Goal: Task Accomplishment & Management: Complete application form

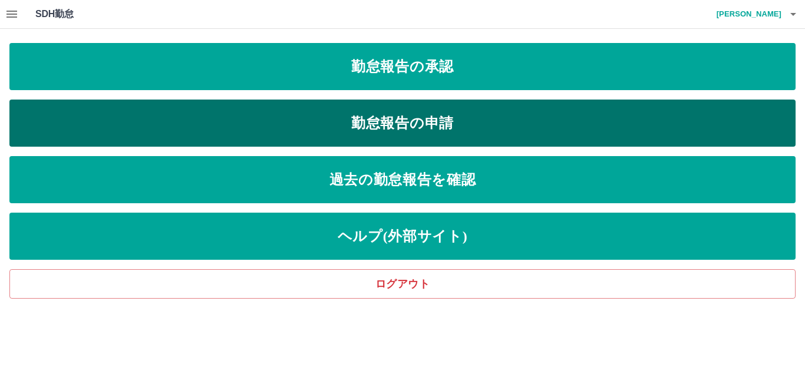
click at [381, 131] on link "勤怠報告の申請" at bounding box center [402, 123] width 786 height 47
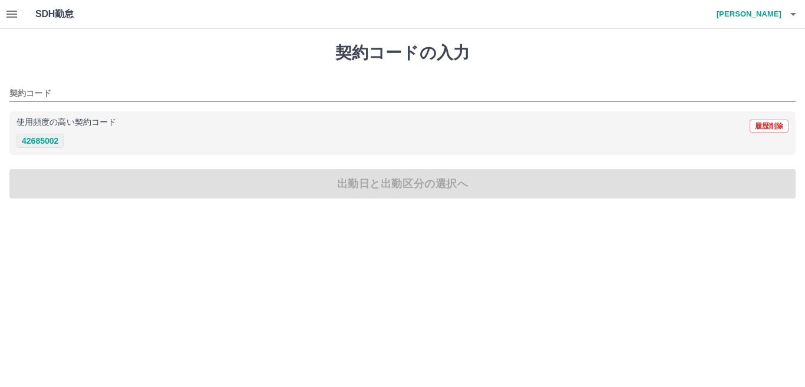
click at [37, 140] on button "42685002" at bounding box center [39, 141] width 47 height 14
type input "********"
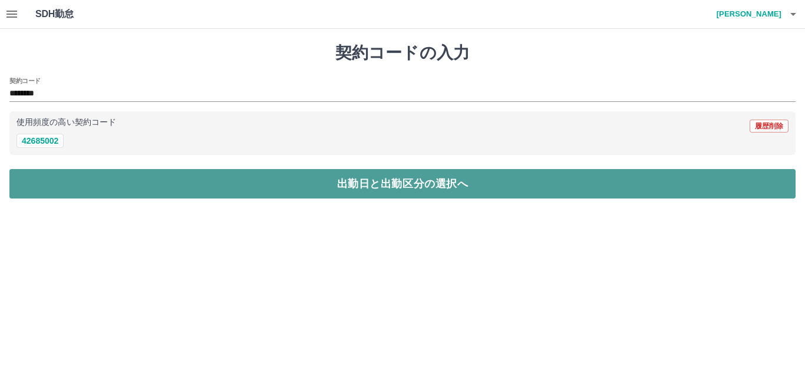
click at [55, 176] on button "出勤日と出勤区分の選択へ" at bounding box center [402, 183] width 786 height 29
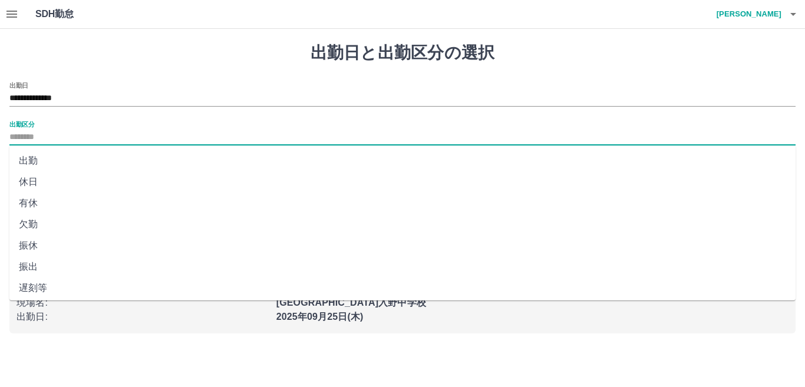
click at [49, 137] on input "出勤区分" at bounding box center [402, 137] width 786 height 15
click at [52, 160] on li "出勤" at bounding box center [402, 160] width 786 height 21
type input "**"
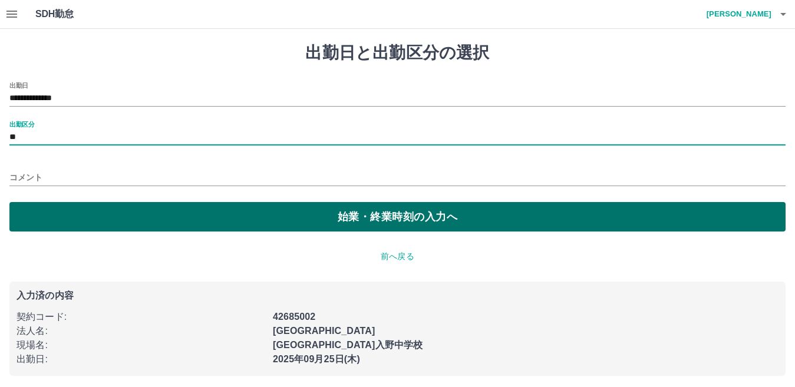
click at [70, 216] on button "始業・終業時刻の入力へ" at bounding box center [397, 216] width 776 height 29
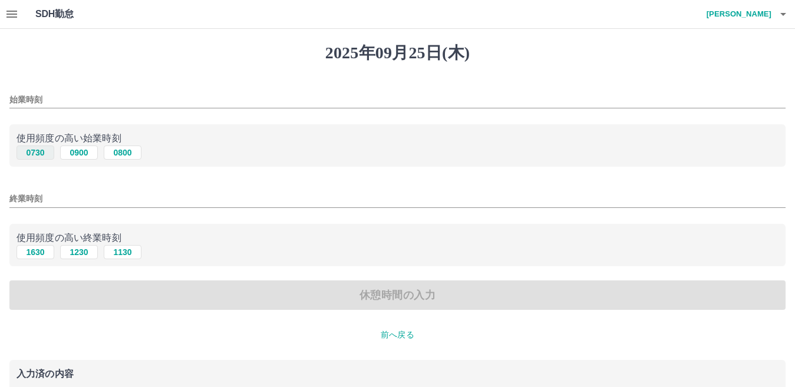
click at [38, 156] on button "0730" at bounding box center [35, 153] width 38 height 14
type input "****"
click at [35, 254] on button "1630" at bounding box center [35, 252] width 38 height 14
type input "****"
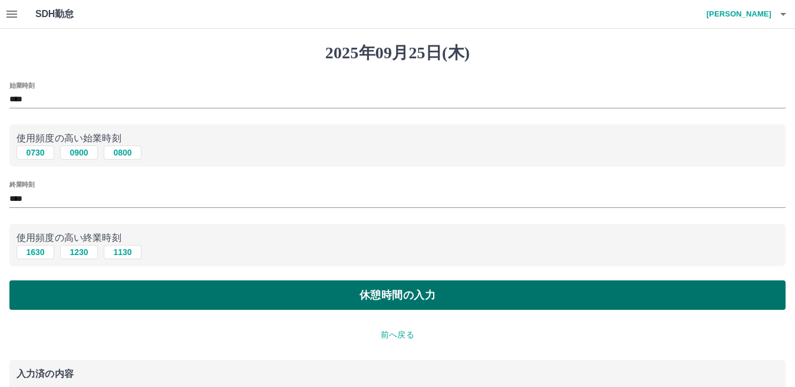
click at [53, 291] on button "休憩時間の入力" at bounding box center [397, 294] width 776 height 29
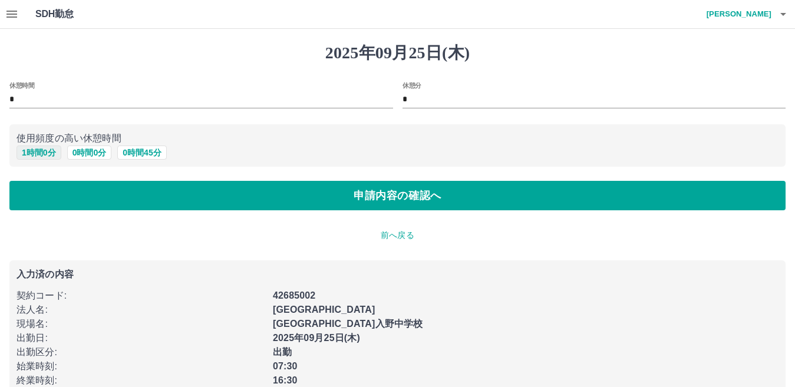
click at [27, 147] on button "1 時間 0 分" at bounding box center [38, 153] width 45 height 14
type input "*"
click at [27, 150] on button "1 時間 0 分" at bounding box center [38, 153] width 45 height 14
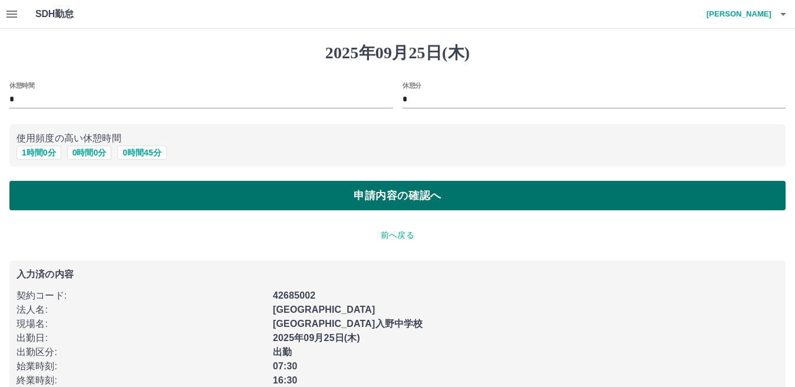
click at [32, 199] on button "申請内容の確認へ" at bounding box center [397, 195] width 776 height 29
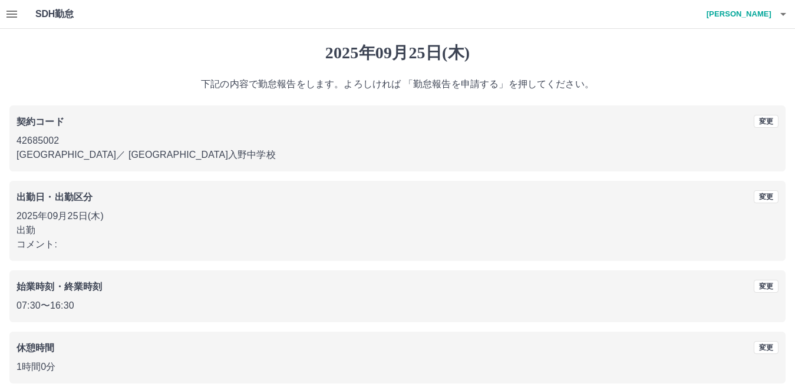
scroll to position [54, 0]
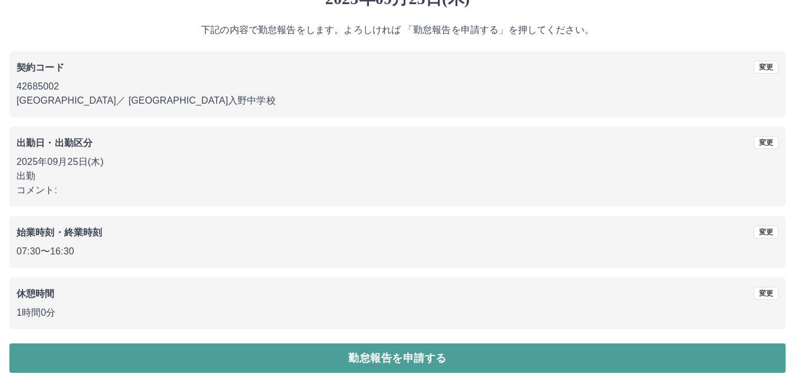
click at [107, 367] on button "勤怠報告を申請する" at bounding box center [397, 357] width 776 height 29
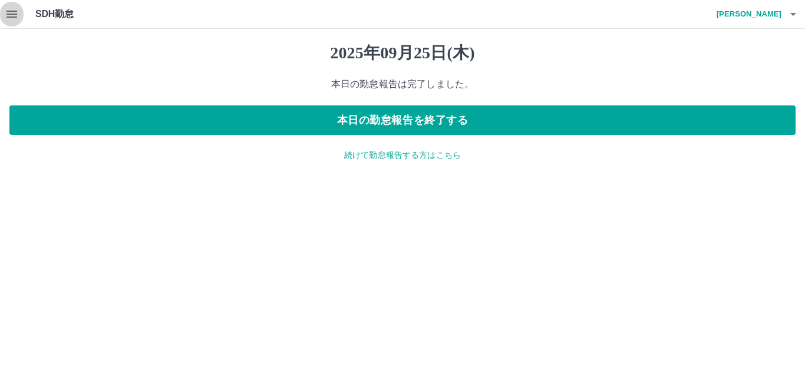
click at [16, 14] on icon "button" at bounding box center [11, 14] width 11 height 7
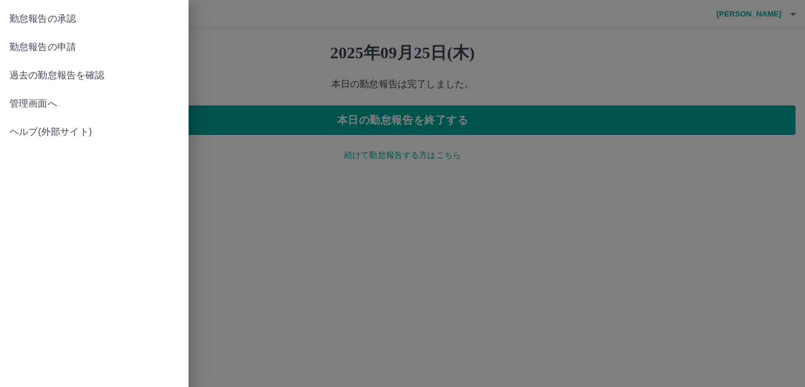
click at [16, 104] on span "管理画面へ" at bounding box center [94, 104] width 170 height 14
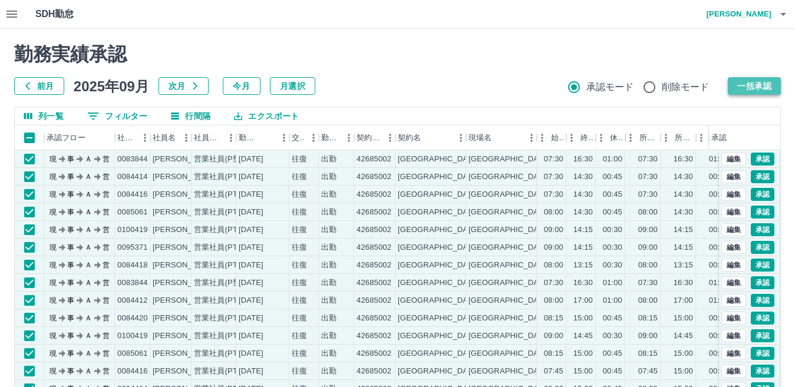
click at [737, 91] on button "一括承認" at bounding box center [754, 86] width 53 height 18
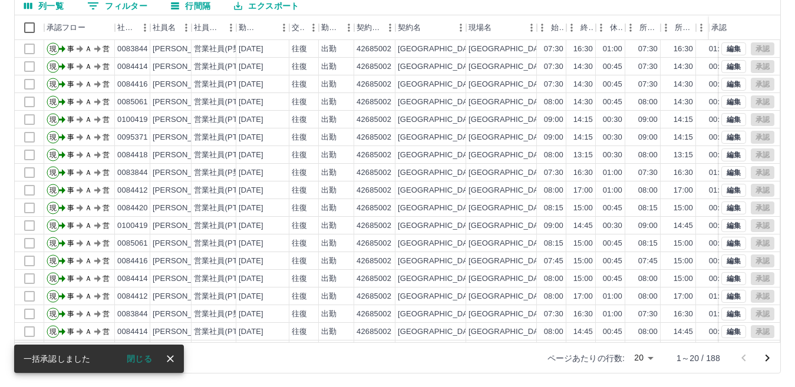
scroll to position [111, 0]
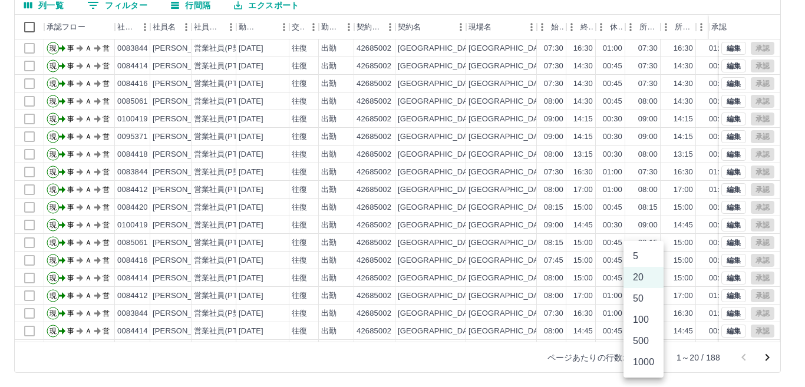
click at [650, 361] on body "SDH勤怠 伊藤　知恵 勤務実績承認 前月 2025年09月 次月 今月 月選択 承認モード 削除モード 一括承認 列一覧 0 フィルター 行間隔 エクスポー…" at bounding box center [402, 138] width 805 height 498
click at [650, 365] on li "1000" at bounding box center [643, 362] width 40 height 21
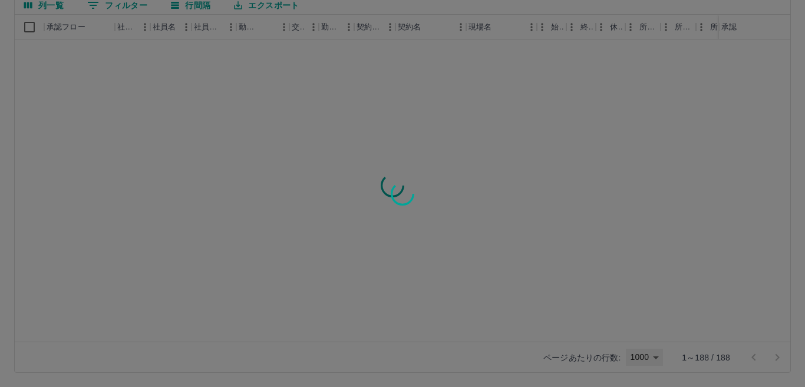
type input "****"
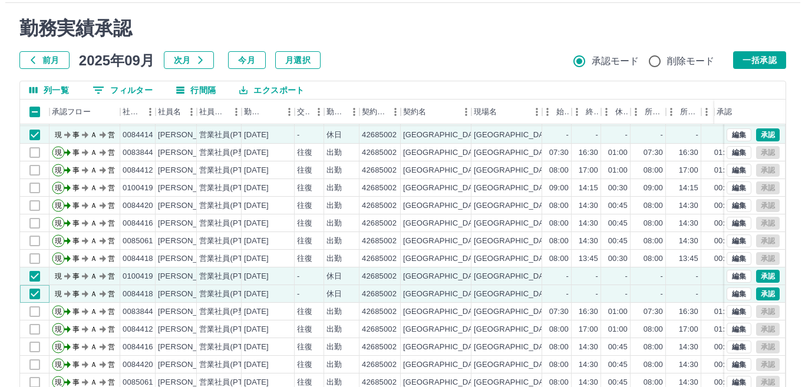
scroll to position [0, 0]
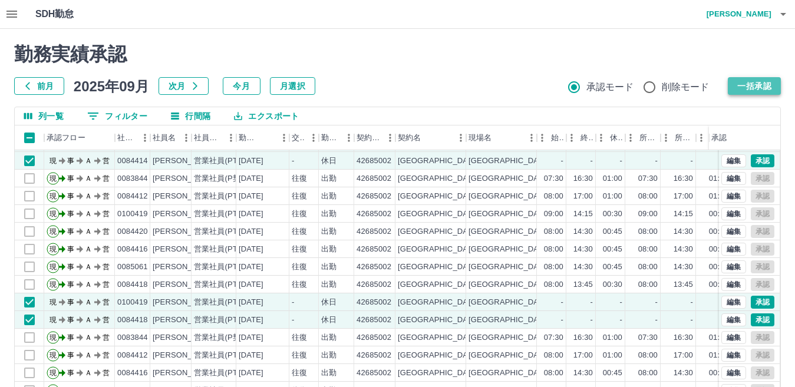
click at [744, 85] on button "一括承認" at bounding box center [754, 86] width 53 height 18
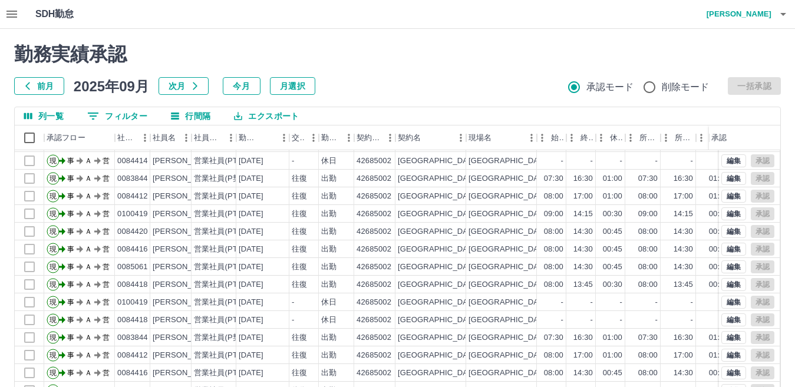
click at [788, 15] on icon "button" at bounding box center [783, 14] width 14 height 14
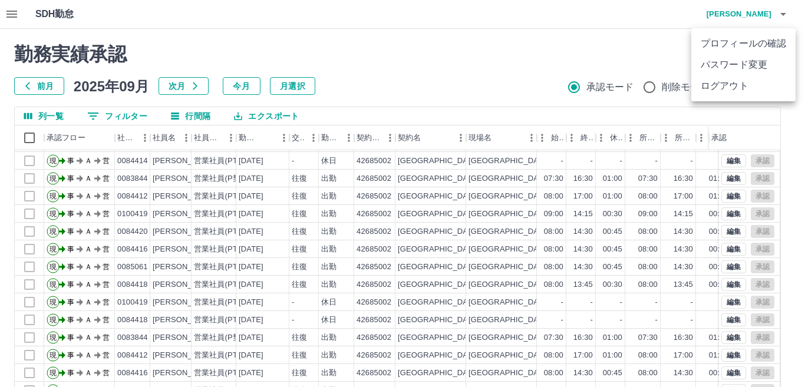
click at [753, 90] on li "ログアウト" at bounding box center [743, 85] width 104 height 21
